Goal: Navigation & Orientation: Find specific page/section

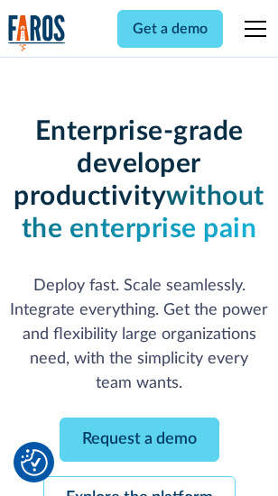
scroll to position [191, 0]
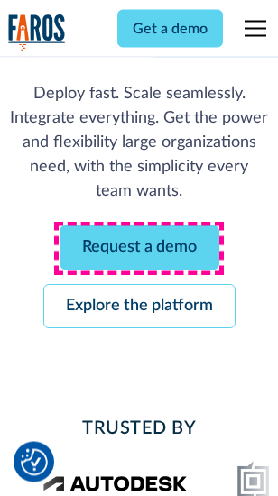
click at [139, 249] on link "Request a demo" at bounding box center [140, 248] width 160 height 44
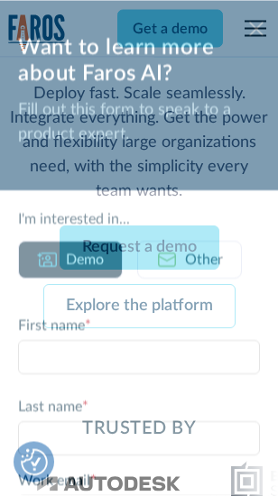
scroll to position [0, 0]
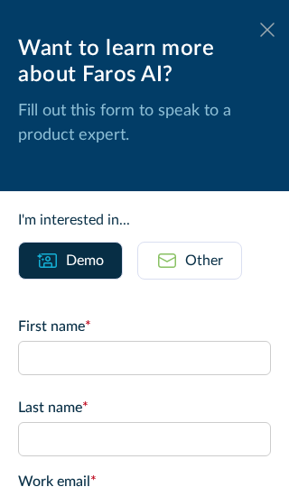
click at [260, 30] on icon at bounding box center [267, 30] width 14 height 14
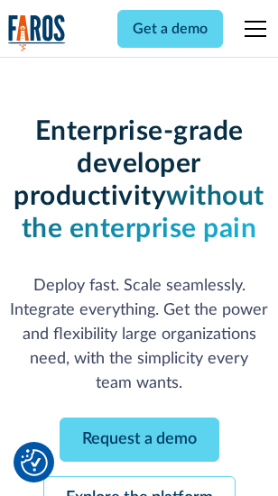
scroll to position [250, 0]
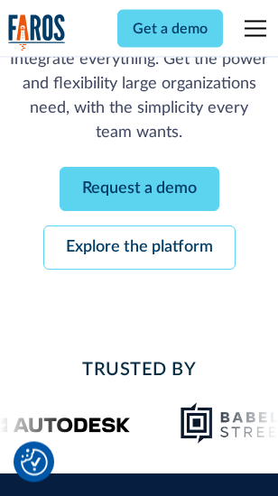
click at [139, 249] on link "Explore the platform" at bounding box center [139, 248] width 192 height 44
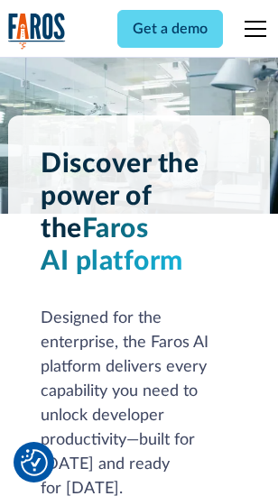
scroll to position [13742, 0]
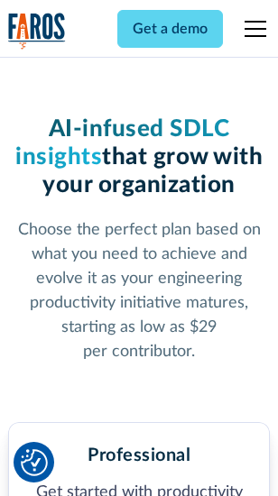
scroll to position [2860, 0]
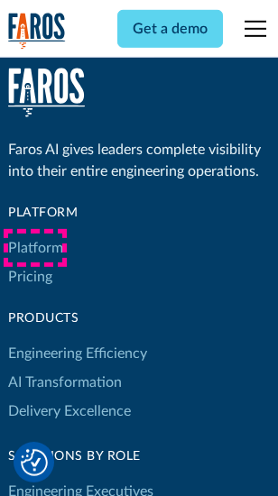
click at [35, 248] on link "Platform" at bounding box center [35, 248] width 55 height 29
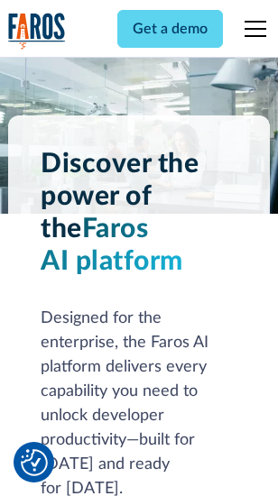
scroll to position [14321, 0]
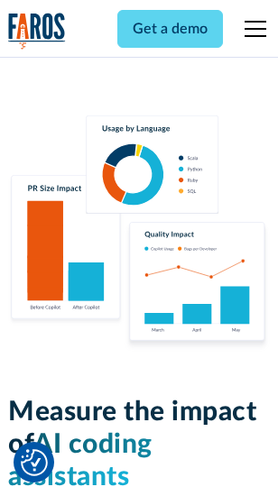
scroll to position [11262, 0]
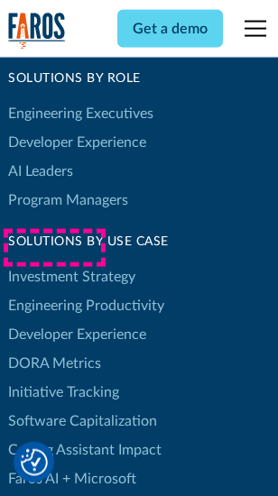
click at [54, 349] on link "DORA Metrics" at bounding box center [54, 363] width 93 height 29
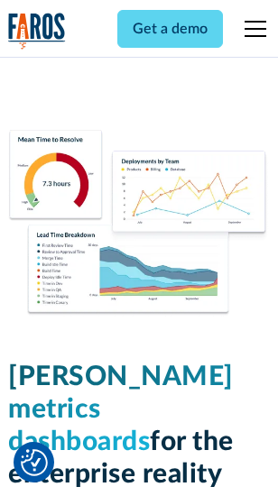
scroll to position [7987, 0]
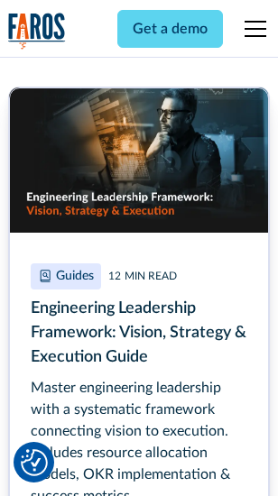
scroll to position [8260, 0]
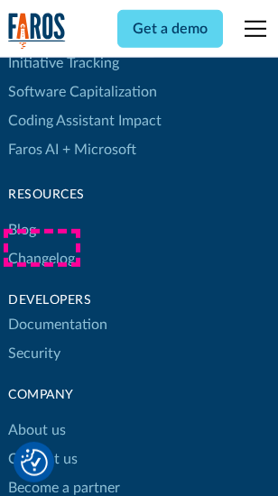
click at [41, 248] on link "Changelog" at bounding box center [41, 258] width 67 height 29
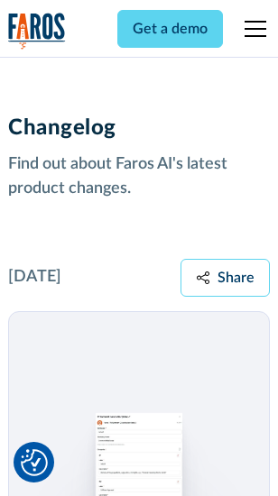
scroll to position [22121, 0]
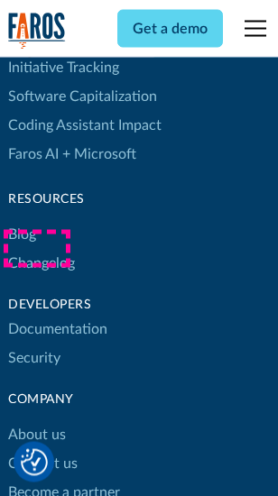
click at [36, 421] on link "About us" at bounding box center [37, 435] width 58 height 29
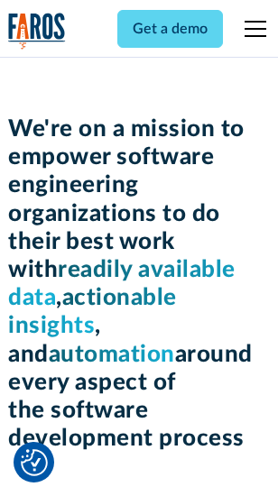
scroll to position [6239, 0]
